Goal: Entertainment & Leisure: Consume media (video, audio)

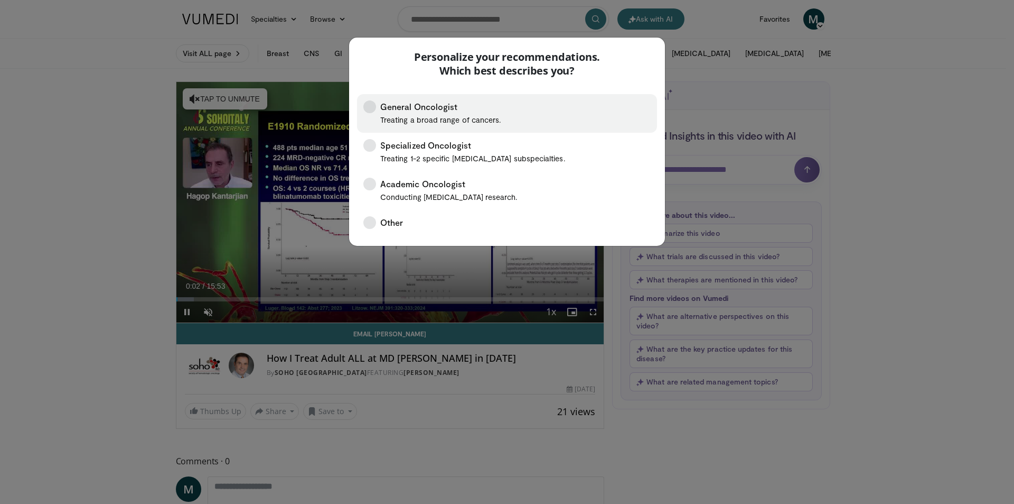
click at [364, 106] on icon at bounding box center [370, 106] width 13 height 13
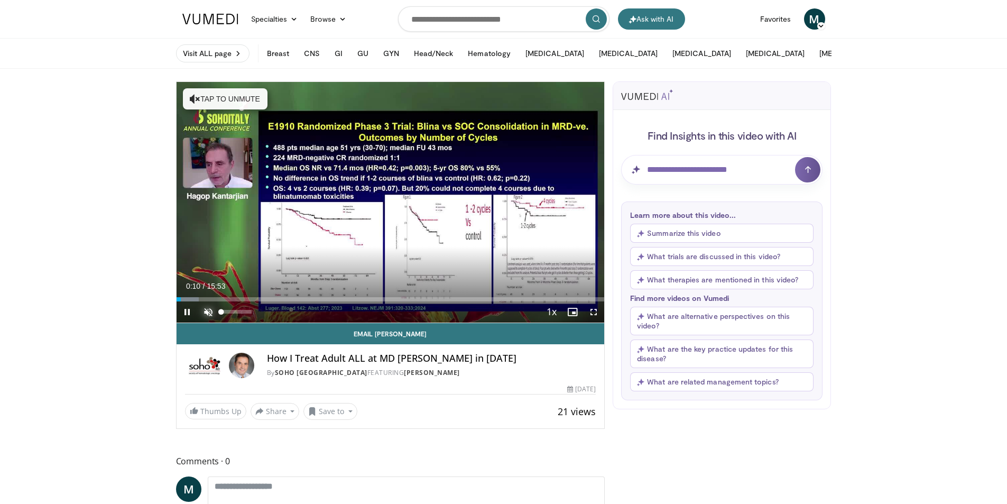
click at [205, 311] on span "Video Player" at bounding box center [208, 311] width 21 height 21
click at [590, 307] on span "Video Player" at bounding box center [593, 311] width 21 height 21
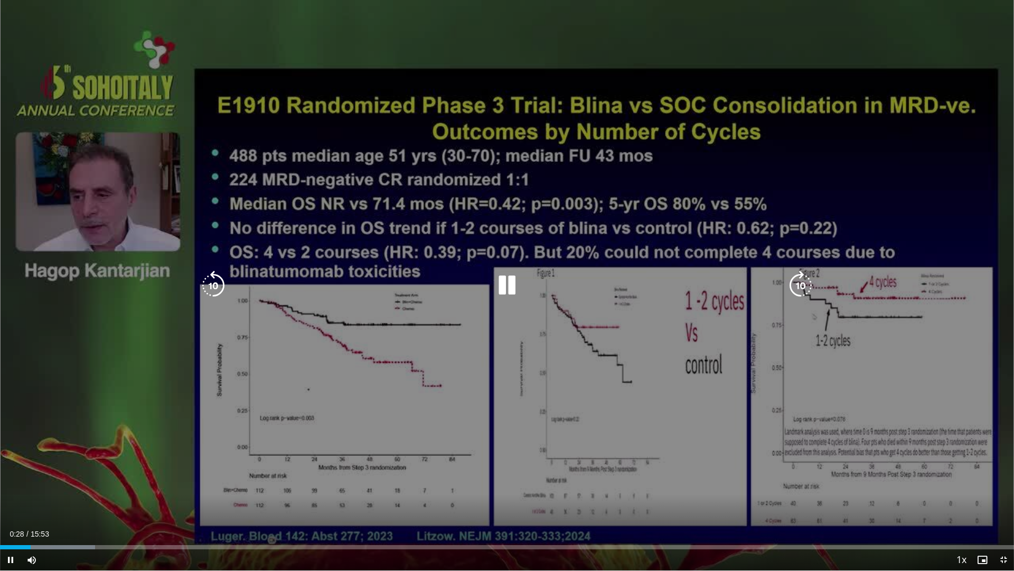
click at [159, 328] on div "10 seconds Tap to unmute" at bounding box center [507, 285] width 1014 height 570
click at [505, 283] on icon "Video Player" at bounding box center [507, 286] width 30 height 30
click at [118, 383] on div "10 seconds Tap to unmute" at bounding box center [507, 285] width 1014 height 570
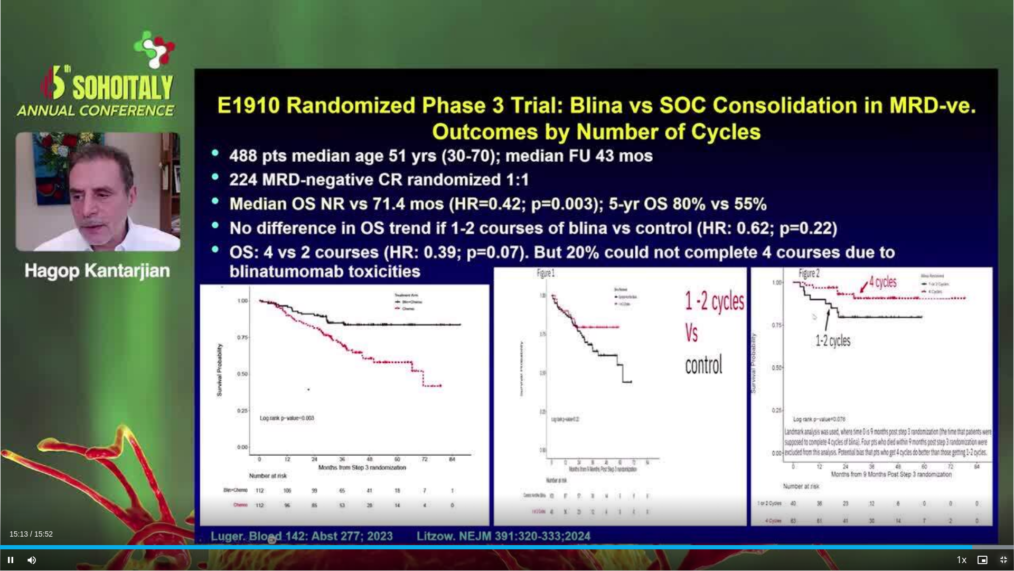
click at [1003, 503] on span "Video Player" at bounding box center [1003, 559] width 21 height 21
